Goal: Complete application form

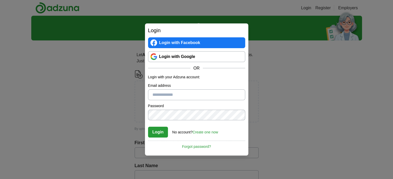
click at [184, 56] on link "Login with Google" at bounding box center [196, 56] width 97 height 11
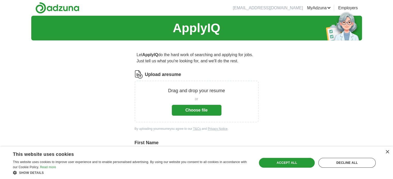
click at [187, 108] on button "Choose file" at bounding box center [197, 110] width 50 height 11
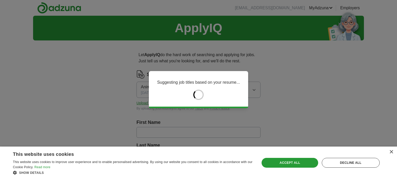
type input "*******"
type input "******"
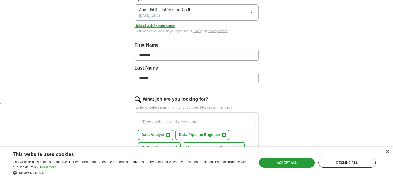
scroll to position [52, 0]
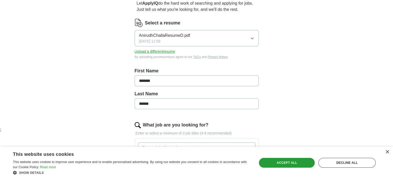
click at [152, 50] on button "Upload a different resume" at bounding box center [155, 51] width 41 height 5
click at [147, 54] on button "Upload a different resume" at bounding box center [155, 51] width 41 height 5
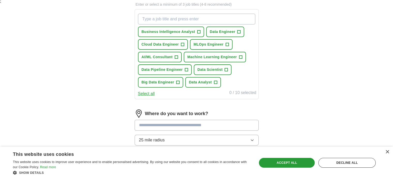
scroll to position [155, 0]
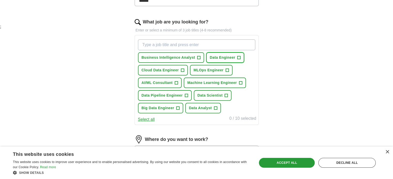
click at [212, 57] on span "Data Engineer" at bounding box center [223, 57] width 26 height 5
click at [204, 90] on button "Data Scientist +" at bounding box center [213, 95] width 38 height 11
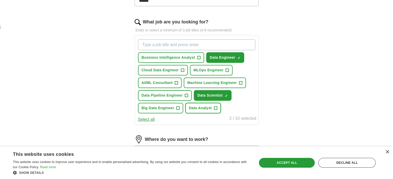
click at [203, 106] on span "Data Analyst" at bounding box center [200, 108] width 23 height 5
click at [203, 84] on span "Machine Learning Engineer" at bounding box center [212, 82] width 50 height 5
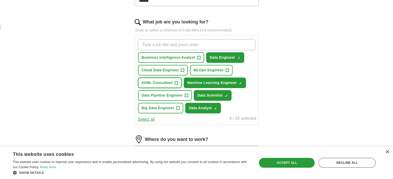
click at [166, 79] on button "AI/ML Consultant +" at bounding box center [160, 83] width 44 height 11
click at [164, 79] on button "AI/ML Consultant ✓ ×" at bounding box center [160, 83] width 44 height 11
click at [164, 71] on span "Cloud Data Engineer" at bounding box center [159, 70] width 37 height 5
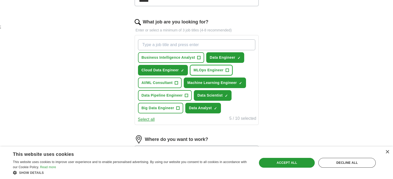
click at [198, 70] on span "MLOps Engineer" at bounding box center [208, 70] width 30 height 5
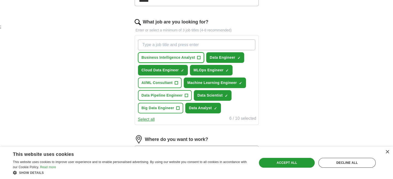
click at [174, 58] on span "Business Intelligence Analyst" at bounding box center [167, 57] width 53 height 5
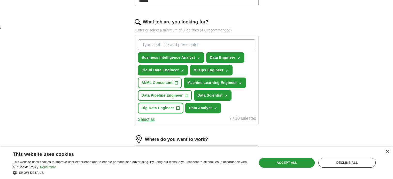
click at [169, 103] on button "Big Data Engineer +" at bounding box center [160, 108] width 45 height 11
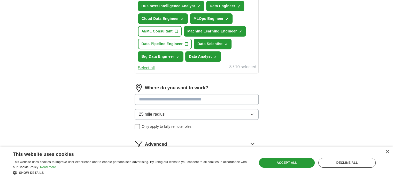
scroll to position [258, 0]
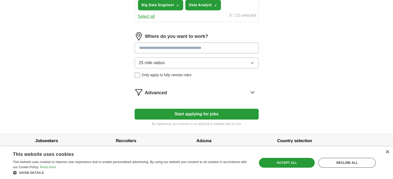
click at [169, 61] on button "25 mile radius" at bounding box center [197, 63] width 124 height 11
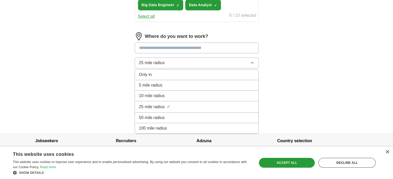
click at [157, 124] on li "100 mile radius" at bounding box center [196, 128] width 123 height 11
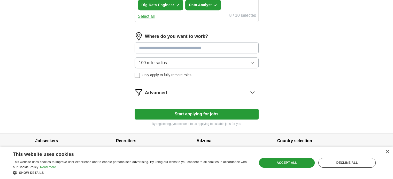
click at [150, 51] on input at bounding box center [197, 48] width 124 height 11
type input "******"
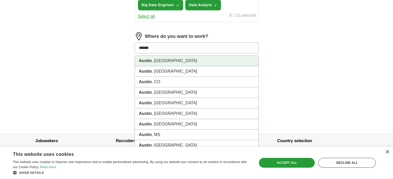
click at [163, 57] on li "[GEOGRAPHIC_DATA] , [GEOGRAPHIC_DATA]" at bounding box center [196, 61] width 123 height 11
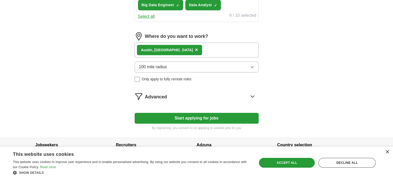
click at [188, 50] on div "[GEOGRAPHIC_DATA] , [GEOGRAPHIC_DATA] ×" at bounding box center [197, 50] width 124 height 15
click at [180, 50] on div "[GEOGRAPHIC_DATA] , [GEOGRAPHIC_DATA] ×" at bounding box center [197, 50] width 124 height 15
click at [199, 118] on button "Start applying for jobs" at bounding box center [197, 118] width 124 height 11
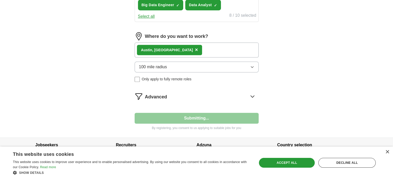
select select "**"
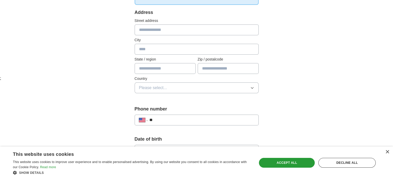
scroll to position [52, 0]
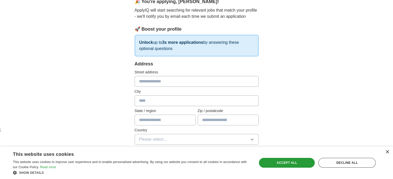
click at [149, 79] on input "text" at bounding box center [197, 81] width 124 height 11
type input "**********"
type input "******"
type input "**"
type input "*****"
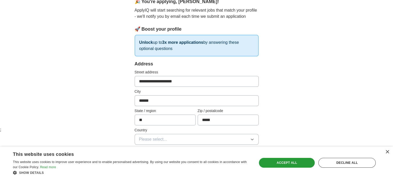
scroll to position [103, 0]
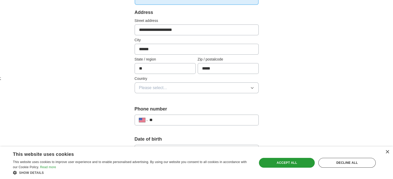
click at [169, 83] on button "Please select..." at bounding box center [197, 88] width 124 height 11
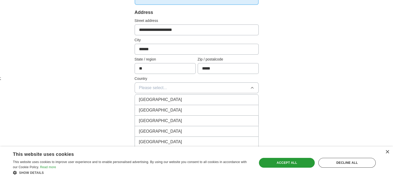
click at [160, 106] on li "[GEOGRAPHIC_DATA]" at bounding box center [196, 110] width 123 height 11
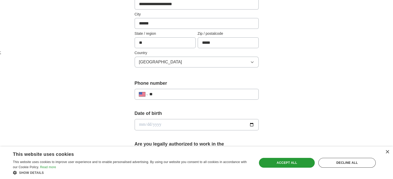
scroll to position [155, 0]
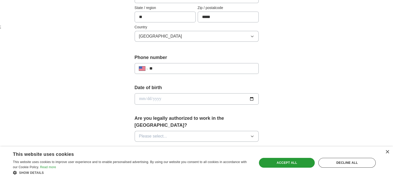
click at [175, 68] on input "**" at bounding box center [201, 69] width 105 height 6
type input "**********"
click at [250, 99] on input "date" at bounding box center [197, 98] width 124 height 11
type input "**********"
click at [175, 131] on button "Please select..." at bounding box center [197, 136] width 124 height 11
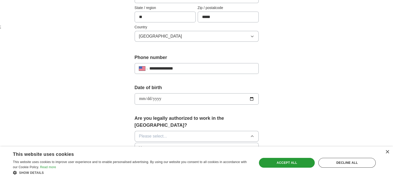
click at [156, 145] on div "Yes" at bounding box center [196, 148] width 115 height 6
click at [253, 121] on label "Are you legally authorized to work in the [GEOGRAPHIC_DATA]?" at bounding box center [197, 122] width 124 height 14
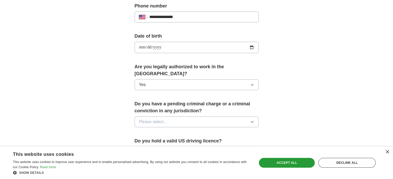
scroll to position [258, 0]
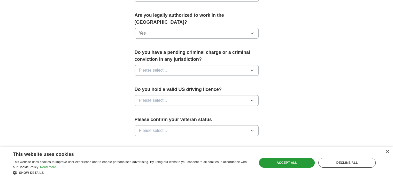
click at [190, 65] on button "Please select..." at bounding box center [197, 70] width 124 height 11
click at [171, 90] on div "No" at bounding box center [196, 93] width 115 height 6
click at [168, 95] on button "Please select..." at bounding box center [197, 100] width 124 height 11
click at [160, 109] on div "Yes" at bounding box center [196, 112] width 115 height 6
click at [160, 125] on button "Please select..." at bounding box center [197, 130] width 124 height 11
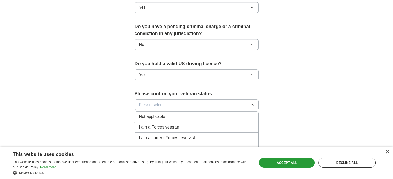
scroll to position [350, 0]
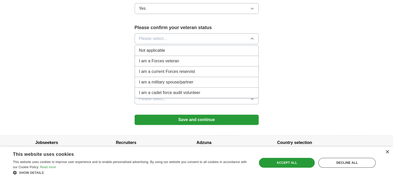
click at [155, 48] on span "Not applicable" at bounding box center [152, 51] width 26 height 6
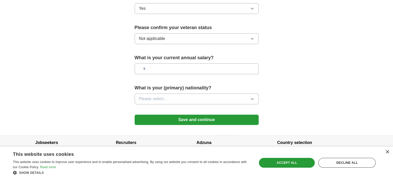
click at [158, 64] on input "text" at bounding box center [197, 69] width 124 height 11
type input "*******"
click at [162, 95] on button "Please select..." at bounding box center [197, 99] width 124 height 11
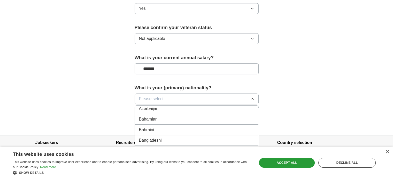
scroll to position [258, 0]
click at [159, 96] on span "Please select..." at bounding box center [153, 99] width 28 height 6
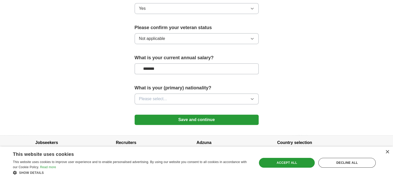
click at [171, 94] on button "Please select..." at bounding box center [197, 99] width 124 height 11
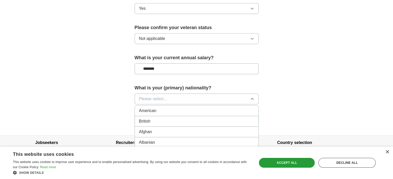
click at [167, 108] on div "American" at bounding box center [196, 111] width 115 height 6
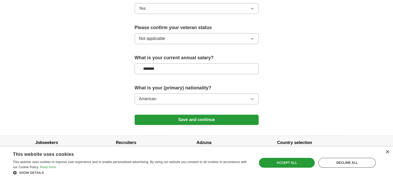
click at [178, 115] on button "Save and continue" at bounding box center [197, 120] width 124 height 10
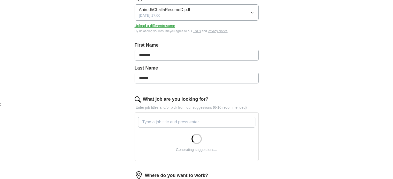
scroll to position [155, 0]
